Goal: Navigation & Orientation: Find specific page/section

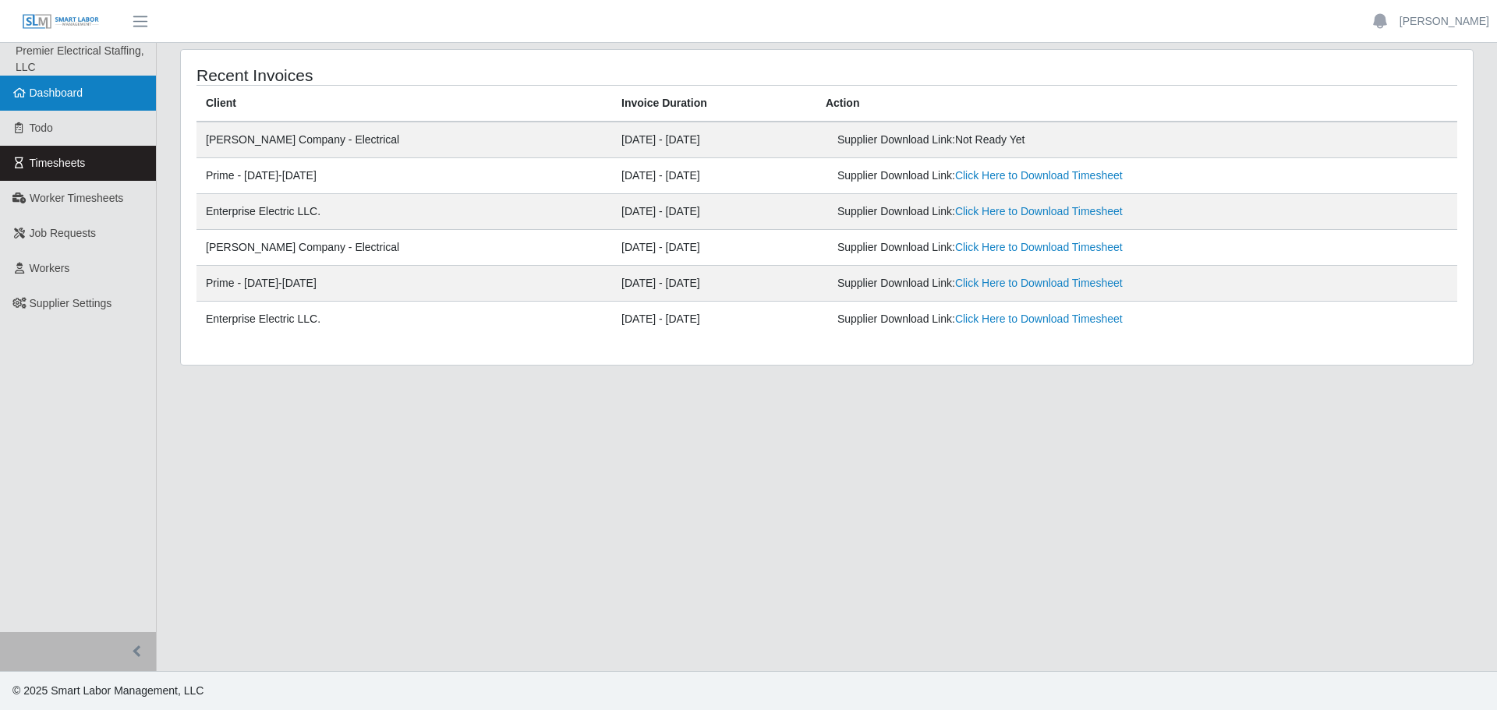
click at [61, 97] on span "Dashboard" at bounding box center [57, 93] width 54 height 12
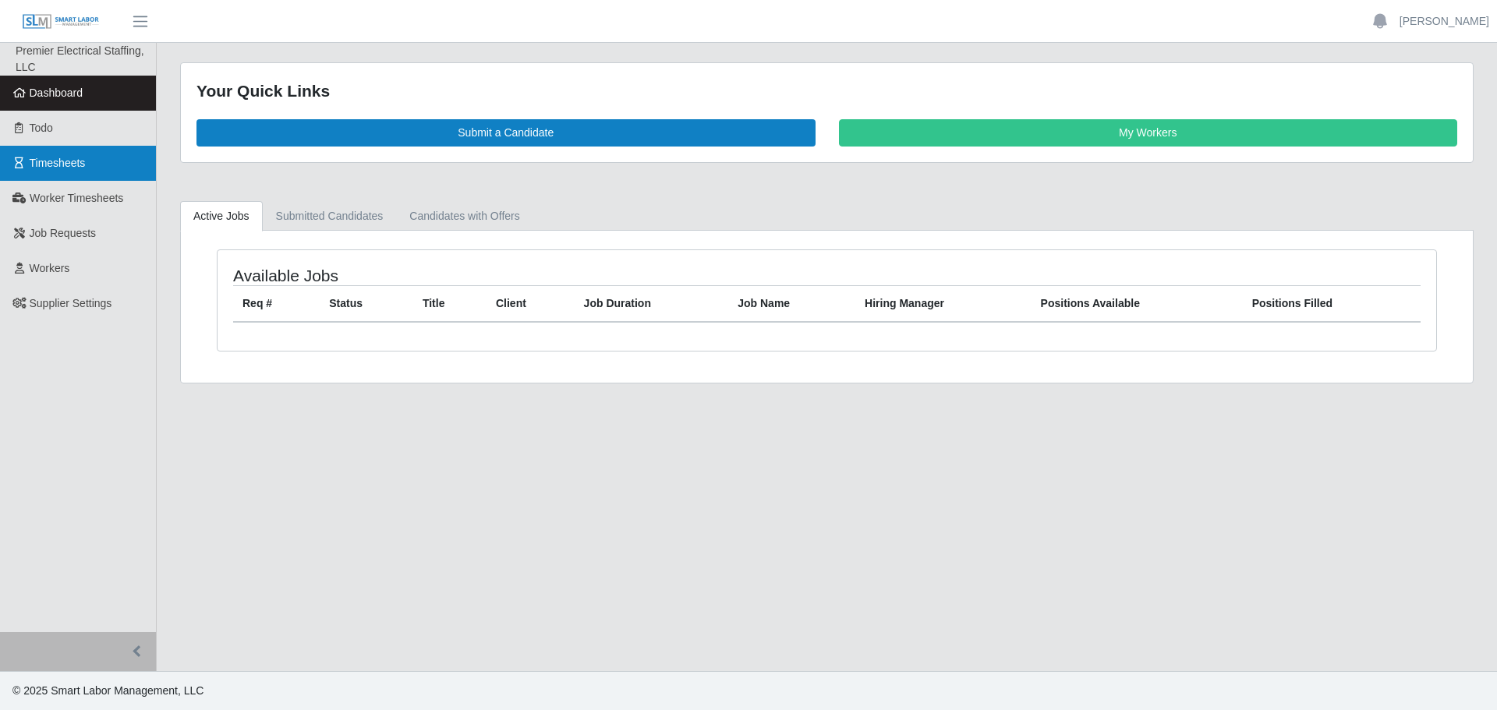
click at [51, 168] on span "Timesheets" at bounding box center [58, 163] width 56 height 12
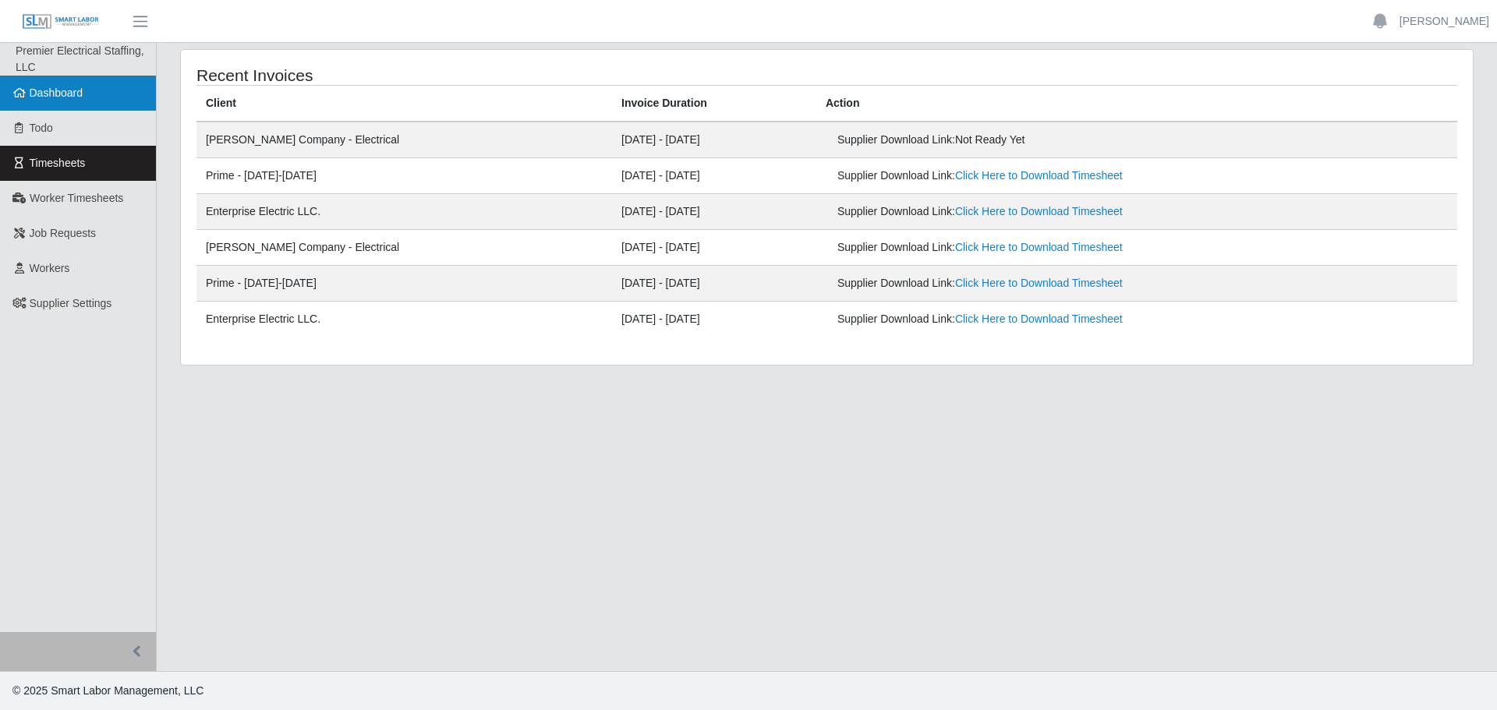
click at [87, 93] on link "Dashboard" at bounding box center [78, 93] width 156 height 35
